Goal: Find contact information: Find contact information

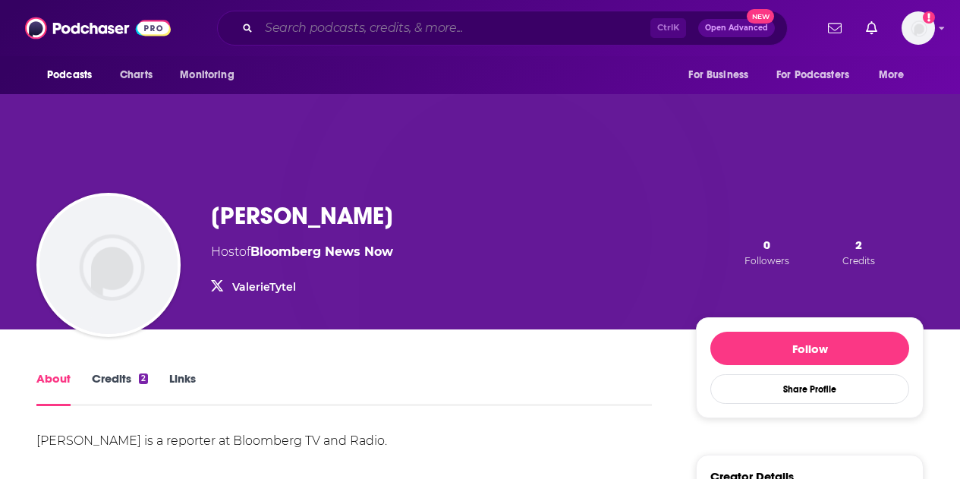
click at [433, 25] on input "Search podcasts, credits, & more..." at bounding box center [455, 28] width 392 height 24
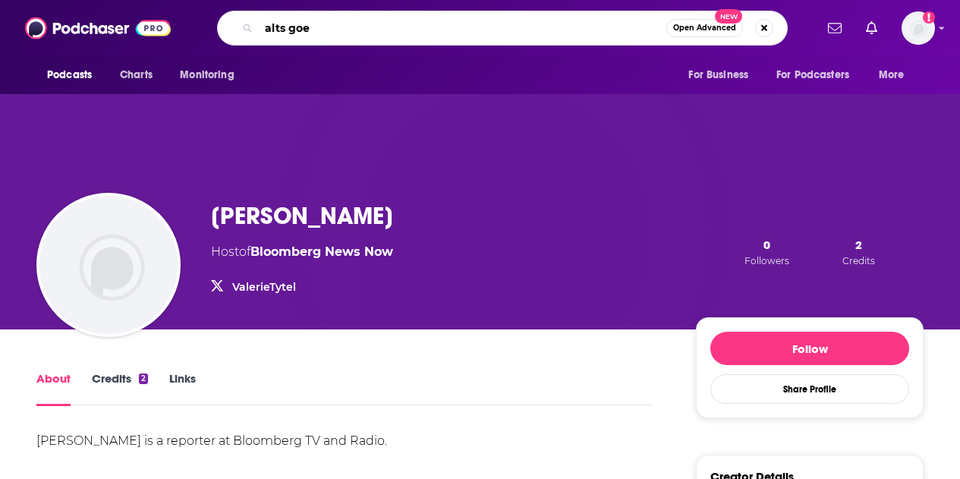
type input "alts goes"
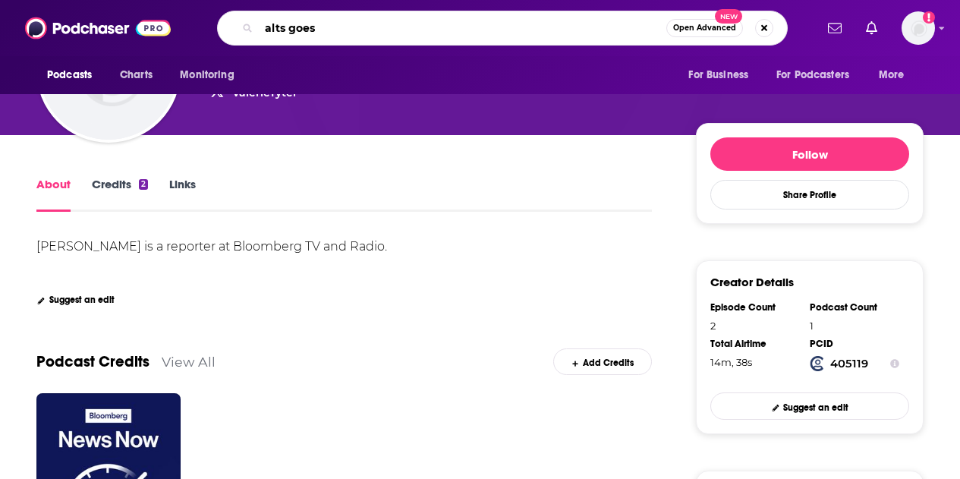
click at [369, 30] on input "alts goes" at bounding box center [463, 28] width 408 height 24
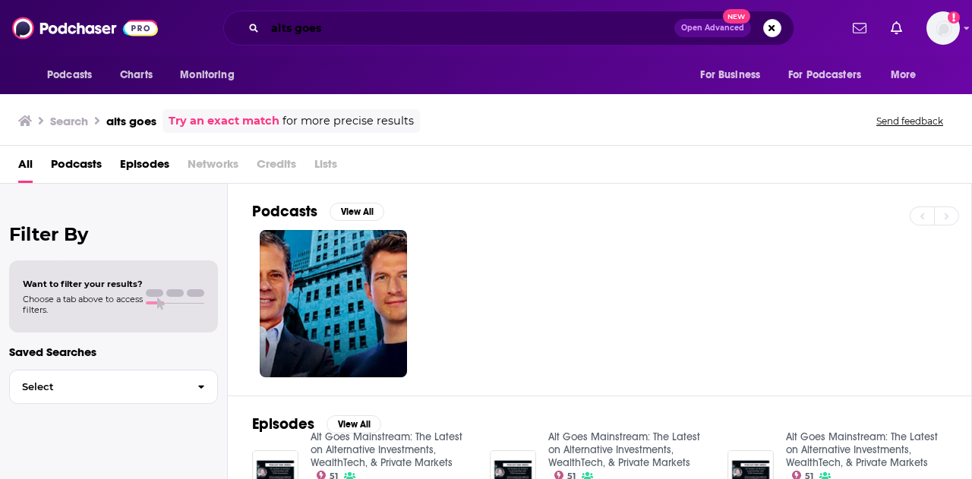
click at [499, 34] on input "alts goes" at bounding box center [469, 28] width 409 height 24
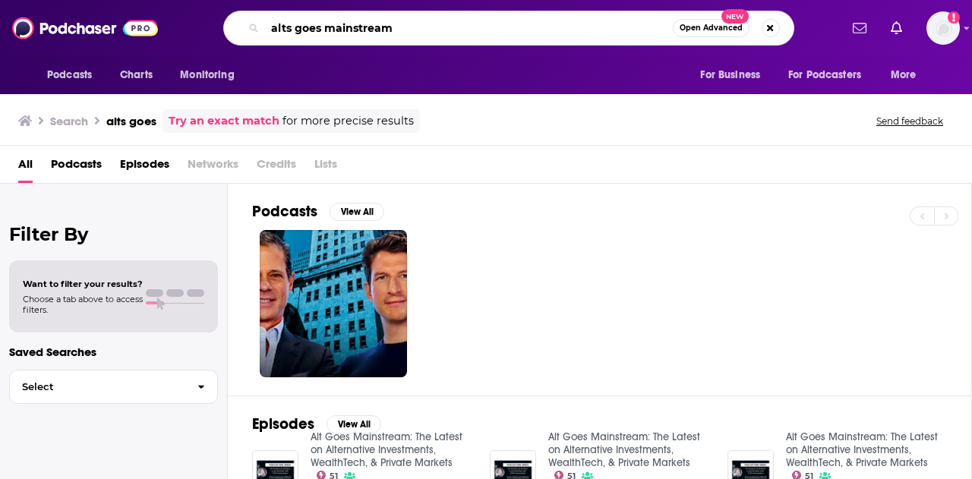
type input "alts goes mainstream"
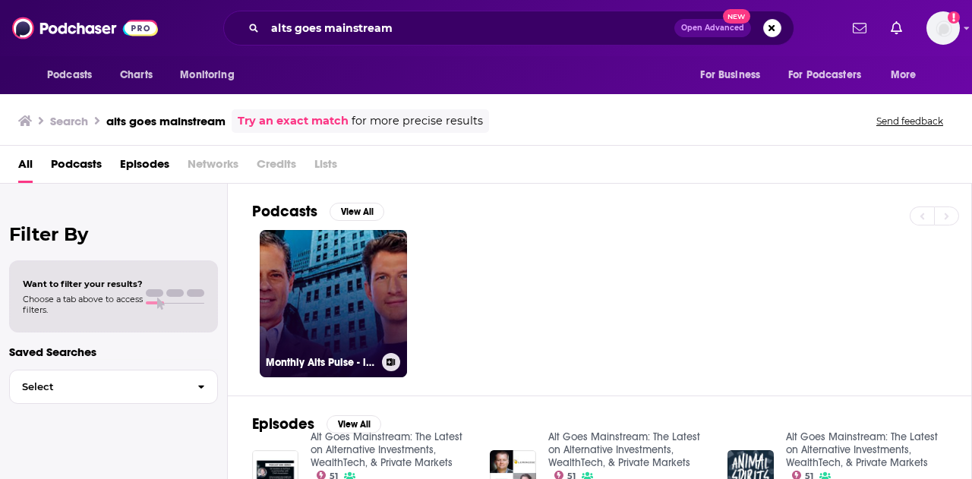
click at [323, 292] on link "Monthly Alts Pulse - iCapital" at bounding box center [333, 303] width 147 height 147
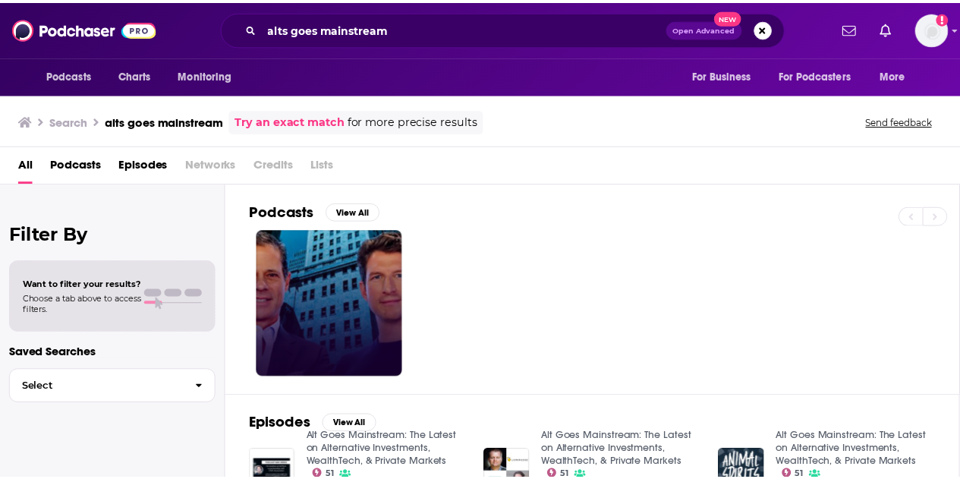
scroll to position [121, 0]
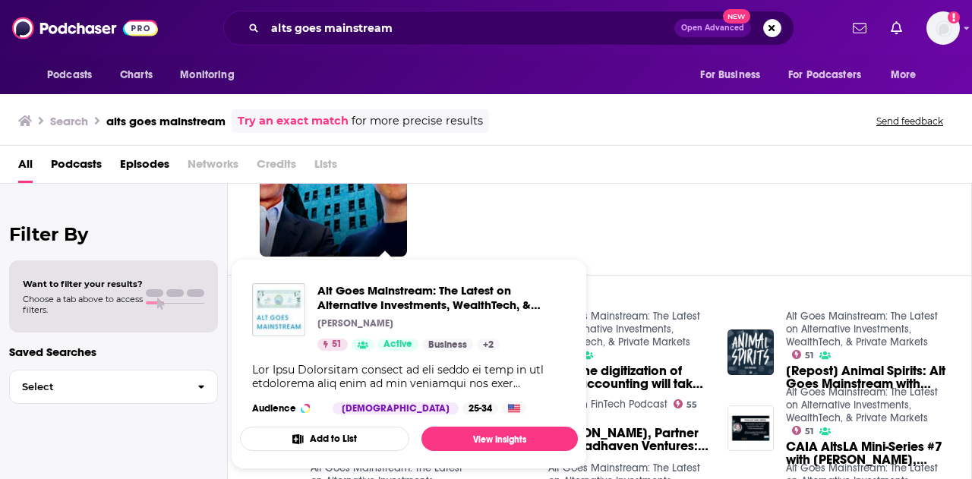
click at [279, 302] on img "Alt Goes Mainstream: The Latest on Alternative Investments, WealthTech, & Priva…" at bounding box center [278, 309] width 53 height 53
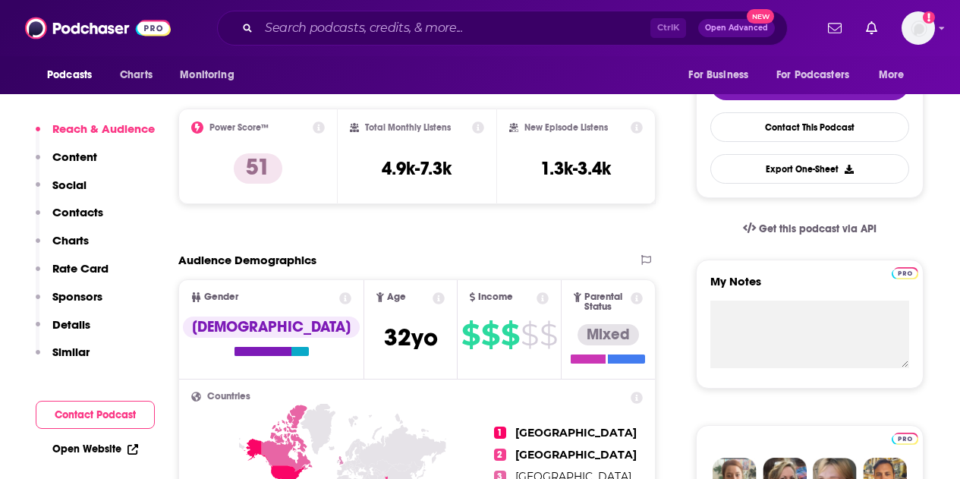
scroll to position [320, 0]
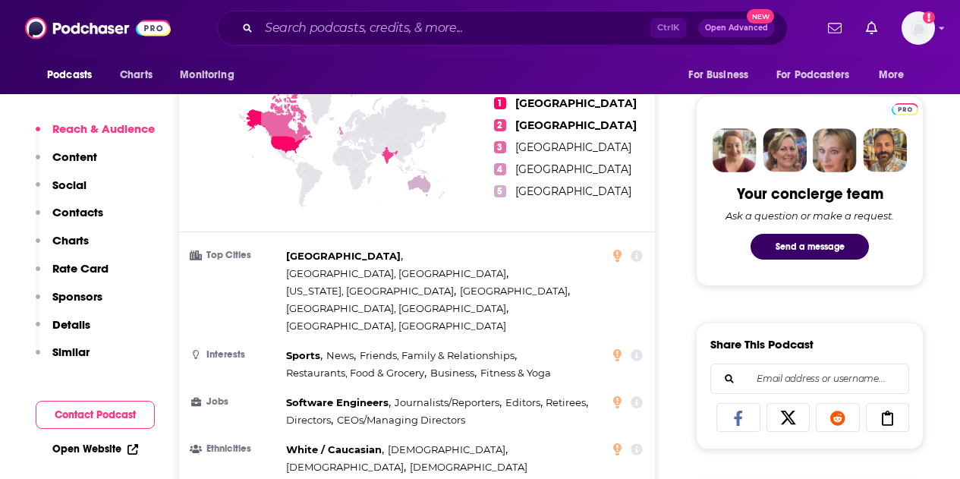
scroll to position [689, 0]
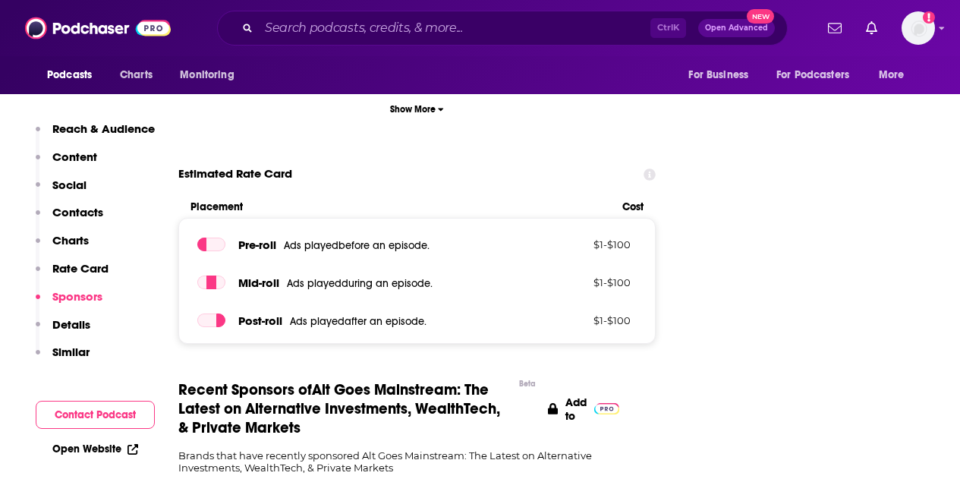
scroll to position [2063, 0]
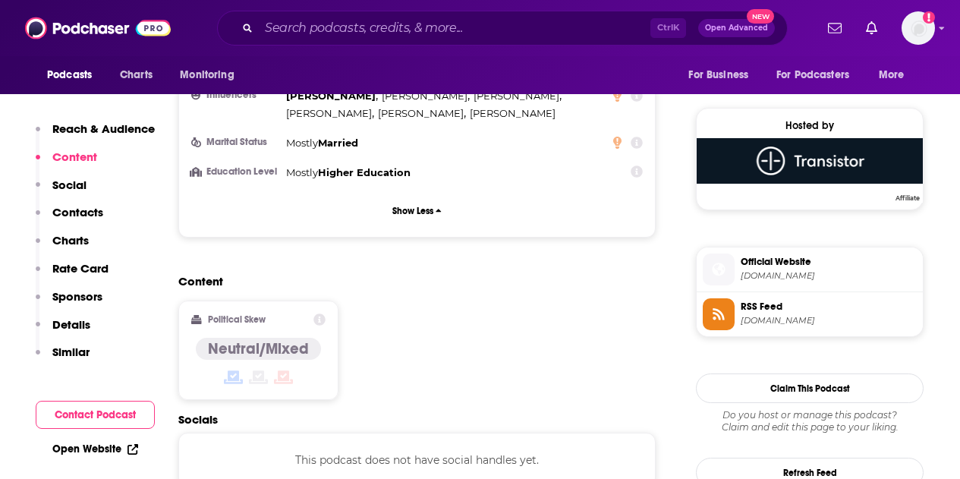
scroll to position [1444, 0]
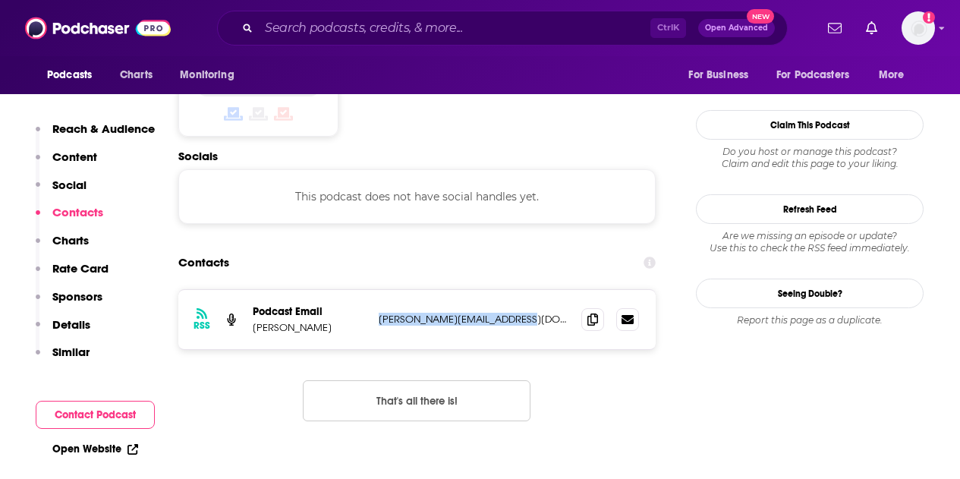
copy p "[PERSON_NAME][EMAIL_ADDRESS][DOMAIN_NAME]"
drag, startPoint x: 535, startPoint y: 227, endPoint x: 378, endPoint y: 218, distance: 157.4
click at [378, 290] on div "RSS Podcast Email [PERSON_NAME] [PERSON_NAME][EMAIL_ADDRESS][DOMAIN_NAME] [PERS…" at bounding box center [416, 319] width 477 height 59
